Goal: Task Accomplishment & Management: Use online tool/utility

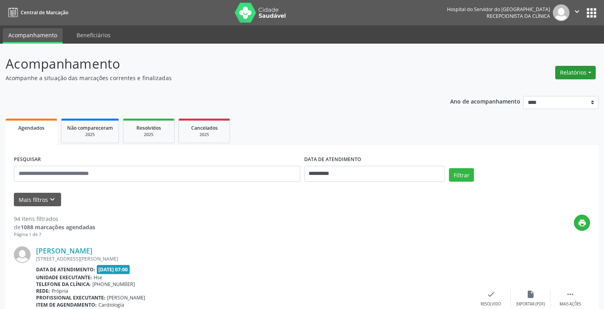
click at [578, 75] on button "Relatórios" at bounding box center [575, 72] width 40 height 13
click at [560, 86] on link "Agendamentos" at bounding box center [552, 89] width 85 height 11
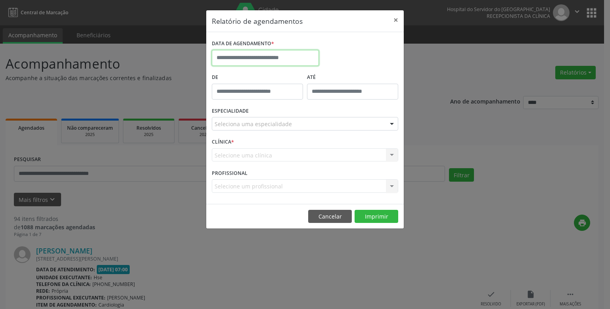
click at [266, 56] on input "text" at bounding box center [265, 58] width 107 height 16
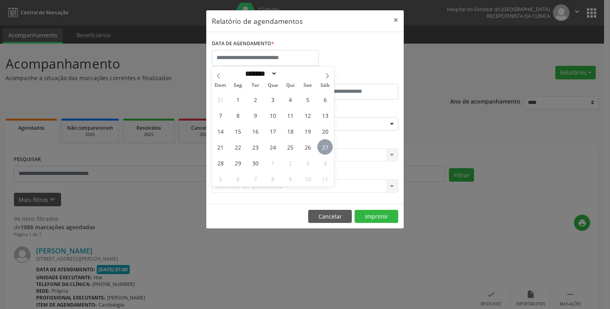
click at [327, 140] on span "27" at bounding box center [324, 146] width 15 height 15
type input "**********"
click at [327, 140] on span "27" at bounding box center [324, 146] width 15 height 15
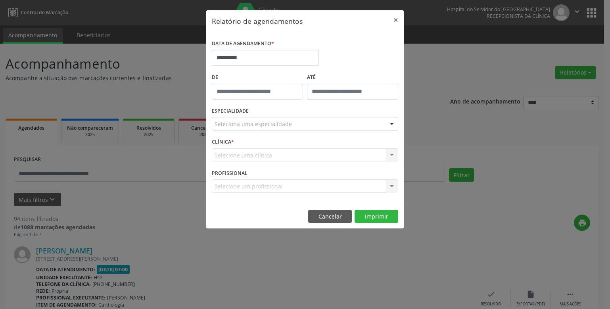
click at [331, 127] on div "Seleciona uma especialidade" at bounding box center [305, 123] width 186 height 13
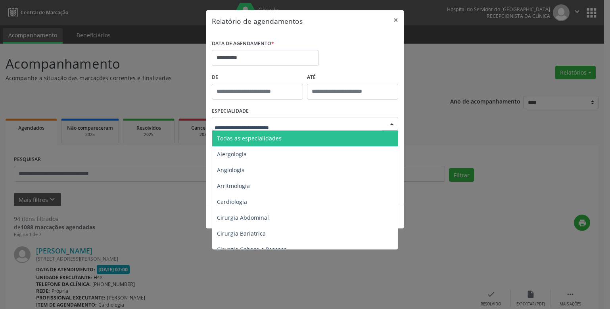
click at [299, 138] on span "Todas as especialidades" at bounding box center [305, 138] width 187 height 16
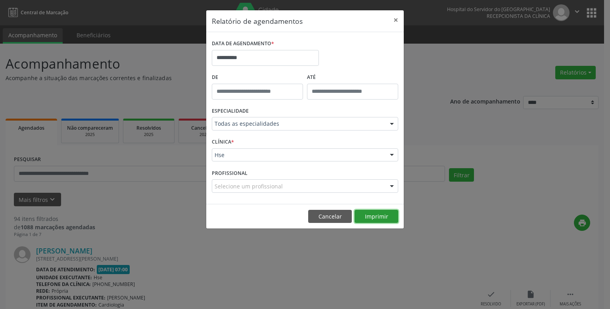
click at [364, 212] on button "Imprimir" at bounding box center [377, 216] width 44 height 13
